Goal: Find specific page/section: Find specific page/section

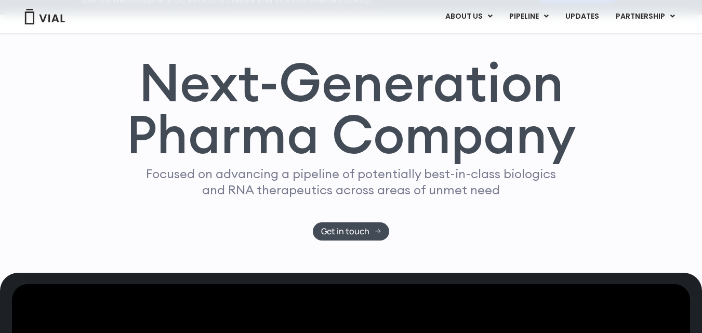
scroll to position [52, 0]
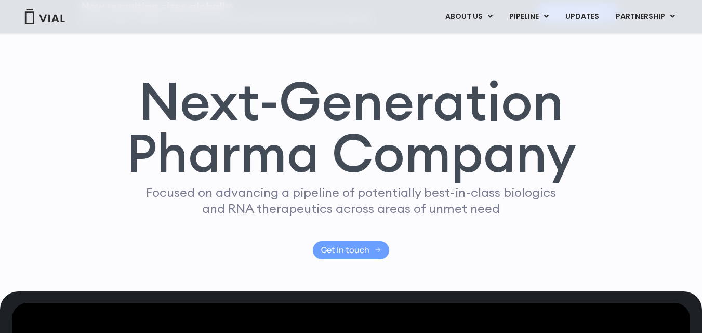
click at [372, 244] on link "Get in touch" at bounding box center [351, 250] width 76 height 18
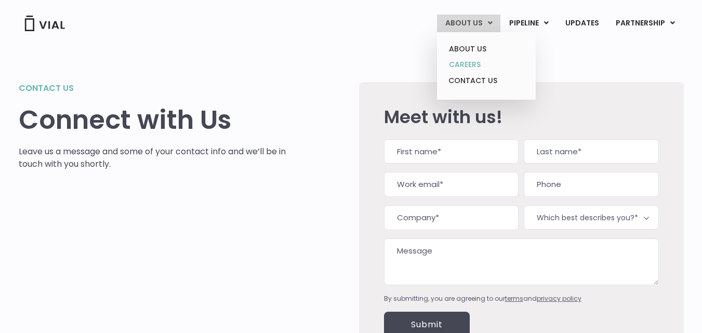
click at [464, 69] on link "CAREERS" at bounding box center [486, 65] width 91 height 16
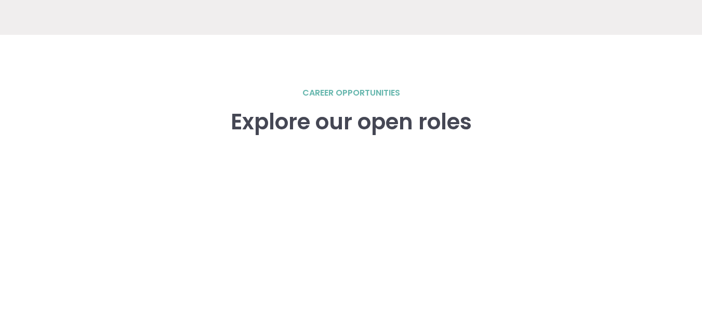
scroll to position [1456, 0]
